Goal: Task Accomplishment & Management: Use online tool/utility

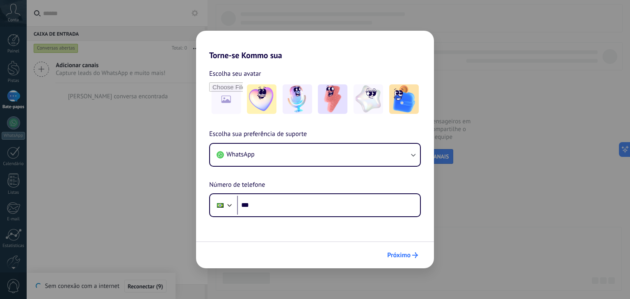
click at [408, 253] on font "Próximo" at bounding box center [398, 255] width 23 height 8
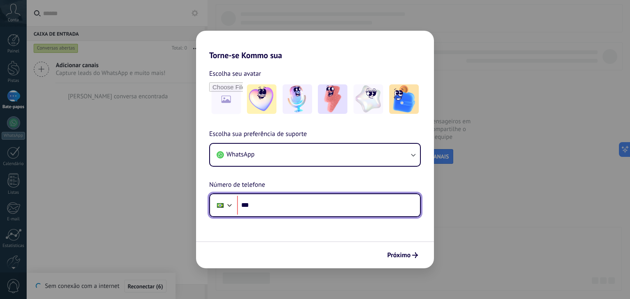
click at [272, 211] on input "***" at bounding box center [328, 205] width 183 height 19
type input "**********"
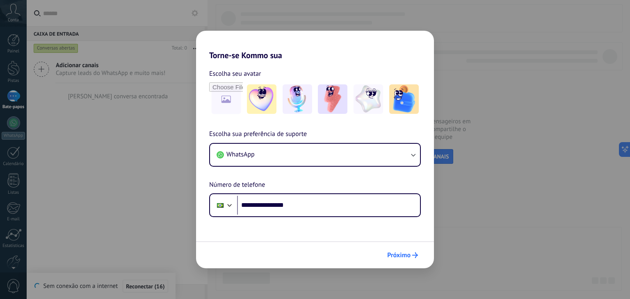
click at [401, 253] on font "Próximo" at bounding box center [398, 255] width 23 height 8
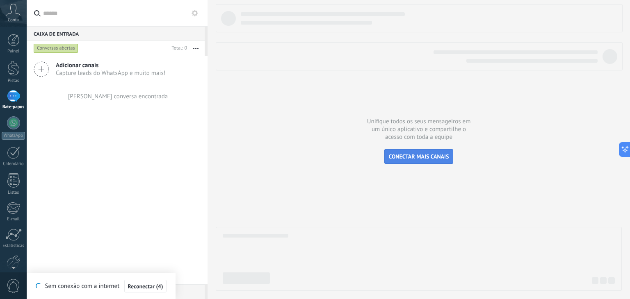
click at [411, 157] on font "CONECTAR MAIS CANAIS" at bounding box center [419, 156] width 60 height 7
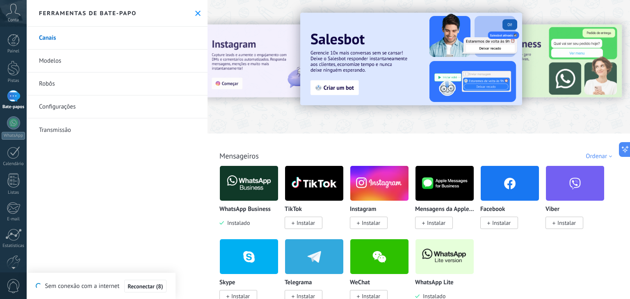
click at [367, 224] on font "Instalar" at bounding box center [371, 222] width 18 height 7
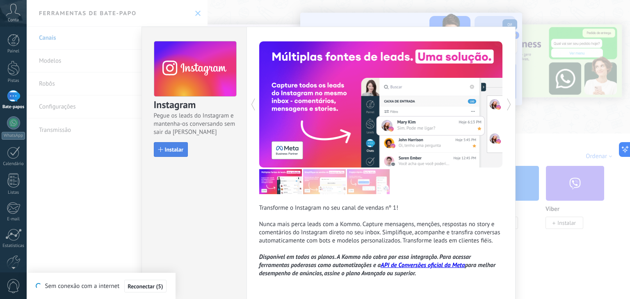
click at [182, 151] on button "Instalar" at bounding box center [171, 149] width 34 height 15
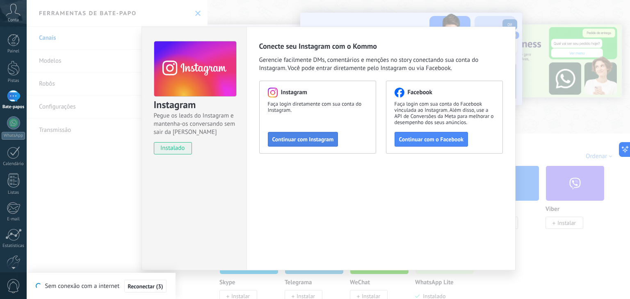
click at [315, 141] on font "Continuar com Instagram" at bounding box center [303, 139] width 62 height 7
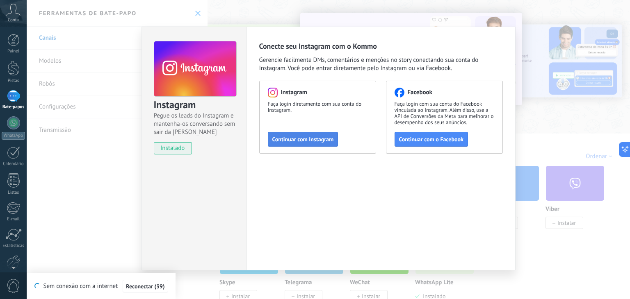
click at [312, 141] on font "Continuar com Instagram" at bounding box center [303, 139] width 62 height 7
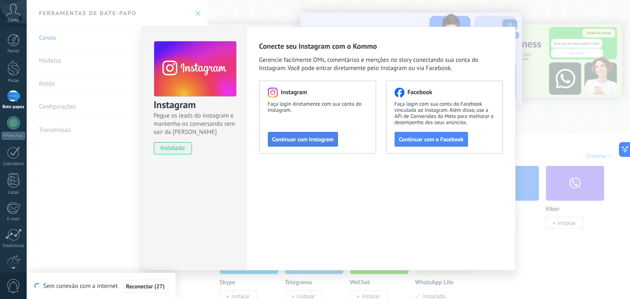
click at [313, 138] on font "Continuar com Instagram" at bounding box center [303, 139] width 62 height 7
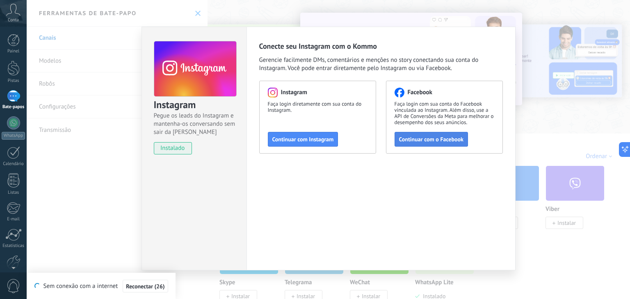
click at [426, 138] on font "Continuar com o Facebook" at bounding box center [431, 139] width 64 height 7
click at [147, 286] on font "Reconectar (2)" at bounding box center [145, 286] width 35 height 7
click at [151, 284] on font "Reconectar (29)" at bounding box center [145, 286] width 39 height 7
